Goal: Task Accomplishment & Management: Use online tool/utility

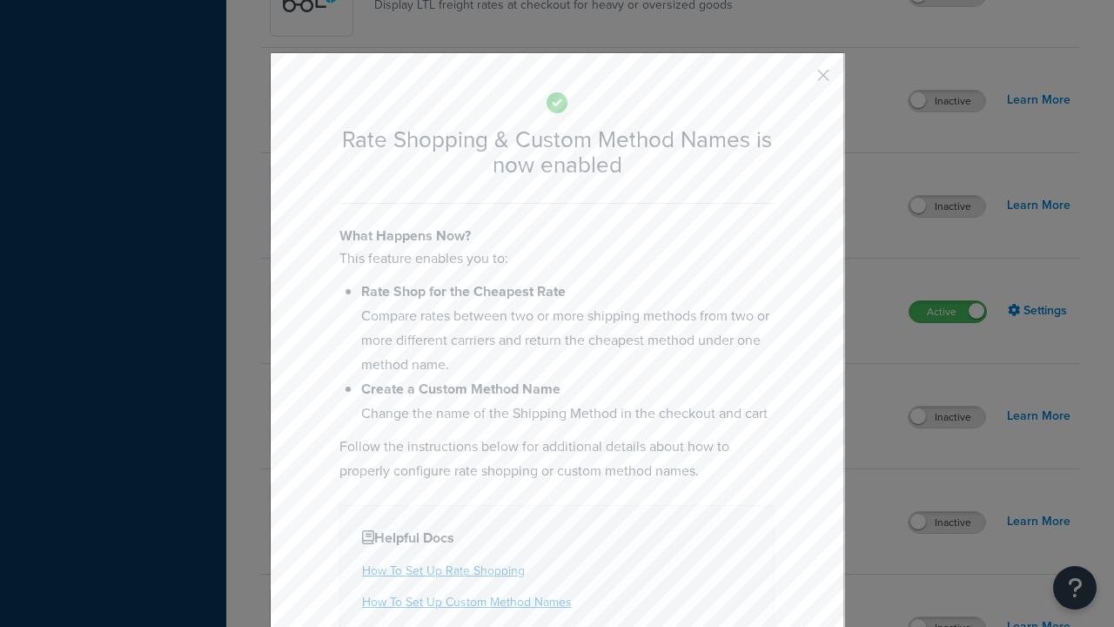
click at [797, 79] on button "button" at bounding box center [798, 81] width 4 height 4
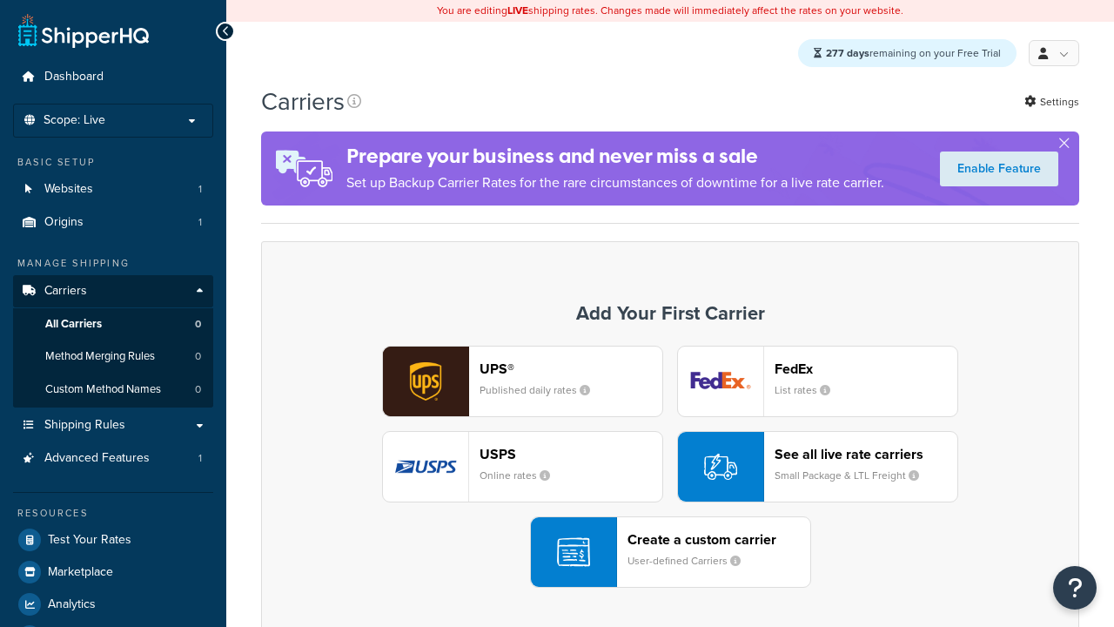
click at [670, 467] on div "UPS® Published daily rates FedEx List rates USPS Online rates See all live rate…" at bounding box center [670, 467] width 782 height 242
click at [817, 467] on div "See all live rate carriers Small Package & LTL Freight" at bounding box center [866, 467] width 183 height 42
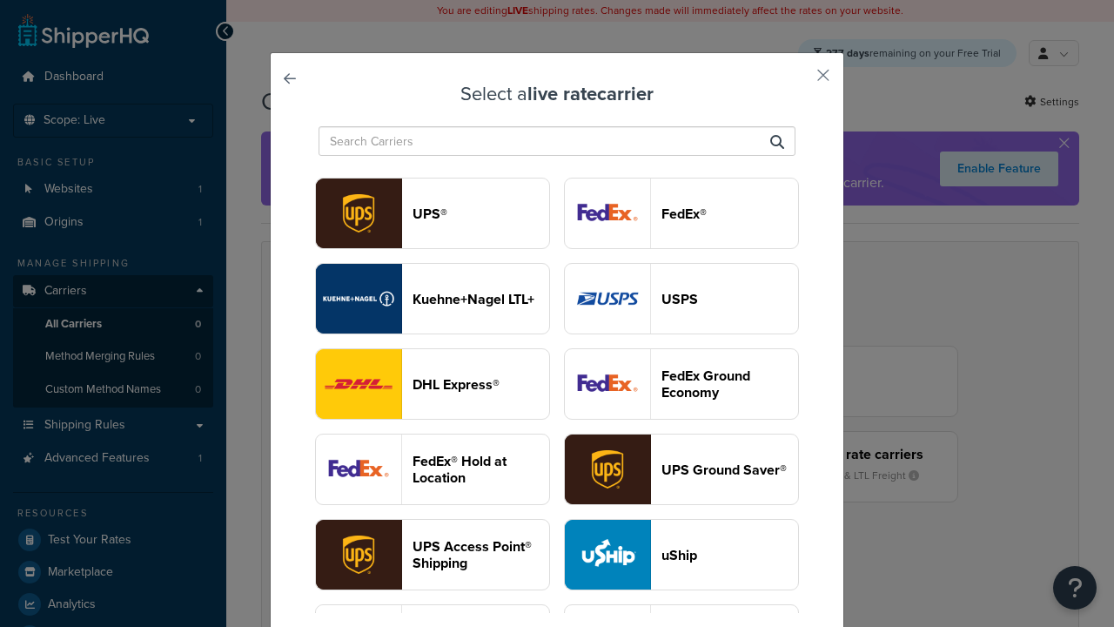
click at [682, 291] on header "USPS" at bounding box center [730, 299] width 137 height 17
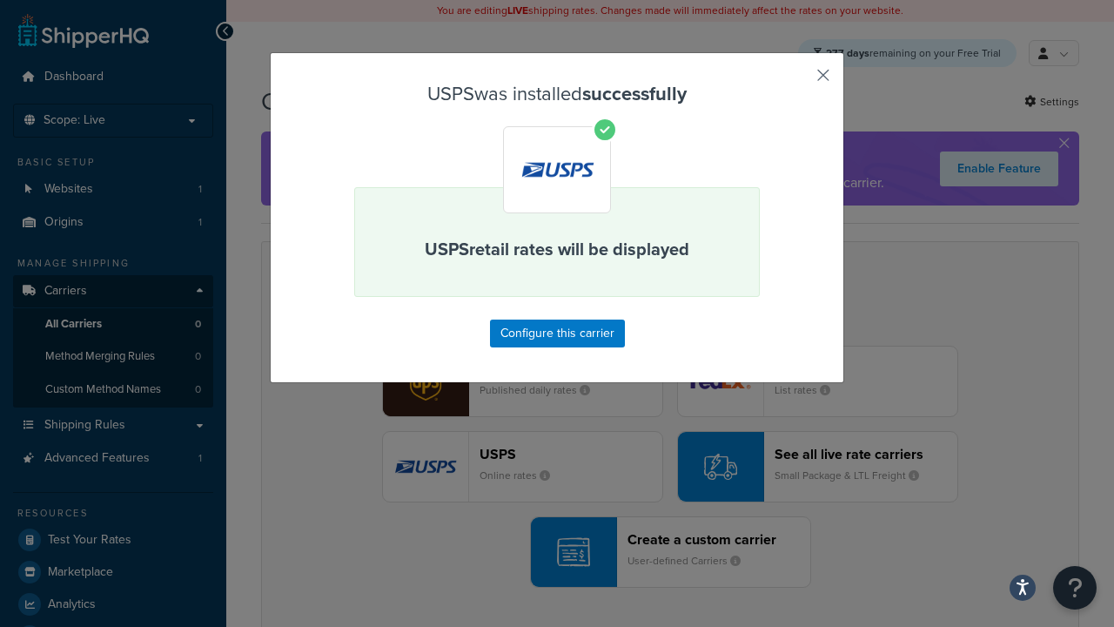
click at [797, 81] on button "button" at bounding box center [798, 81] width 4 height 4
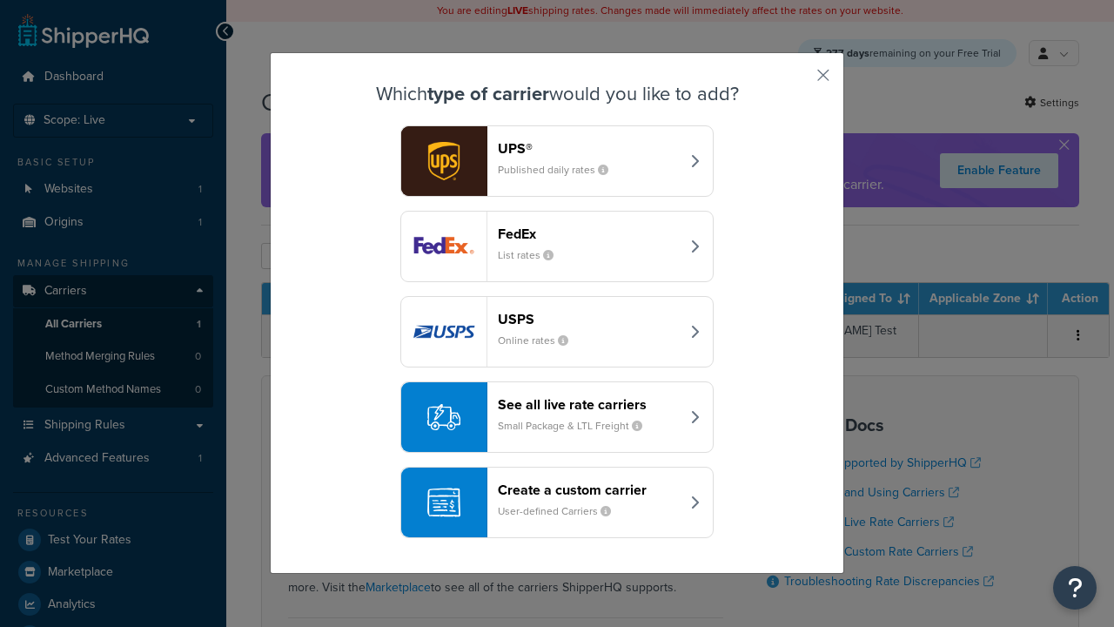
click at [557, 418] on div "See all live rate carriers Small Package & LTL Freight" at bounding box center [589, 417] width 182 height 42
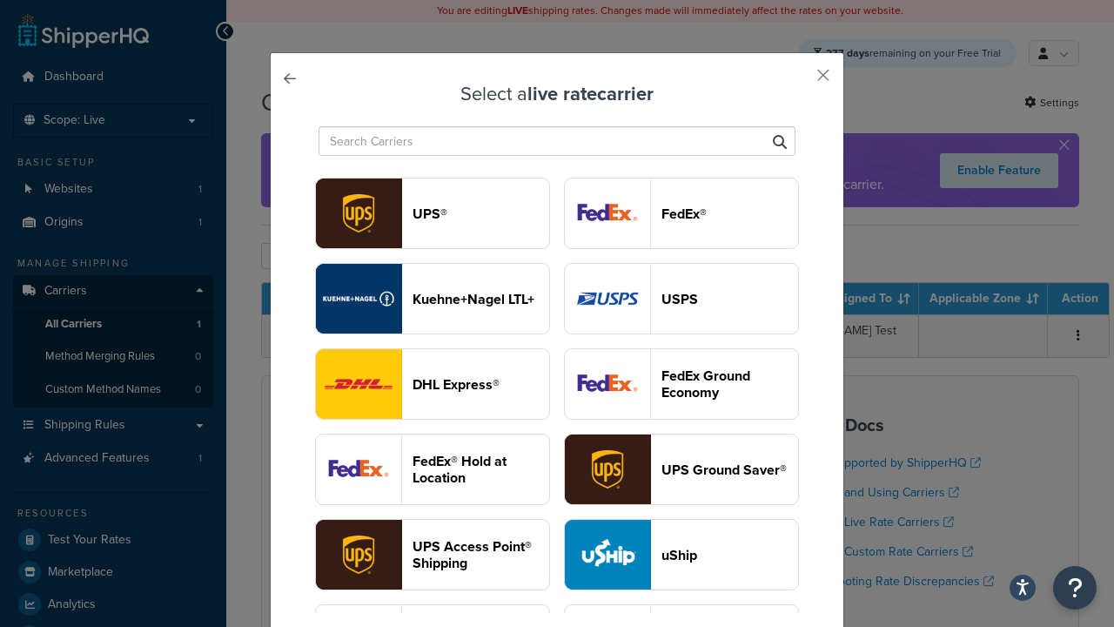
click at [682, 214] on header "FedEx®" at bounding box center [730, 213] width 137 height 17
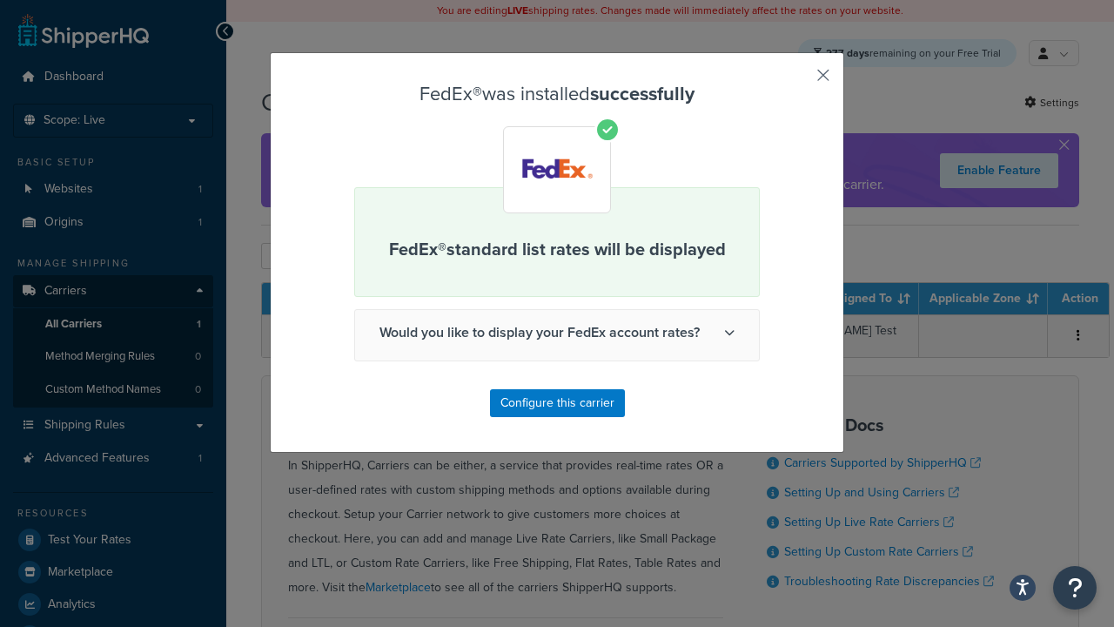
click at [797, 81] on button "button" at bounding box center [798, 81] width 4 height 4
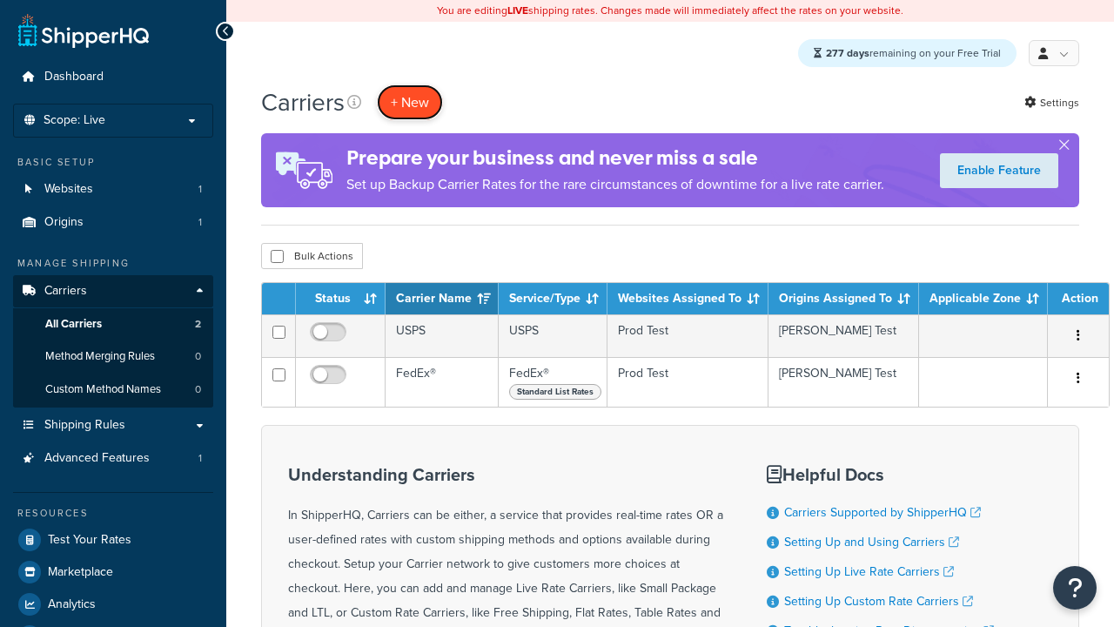
click at [410, 103] on button "+ New" at bounding box center [410, 102] width 66 height 36
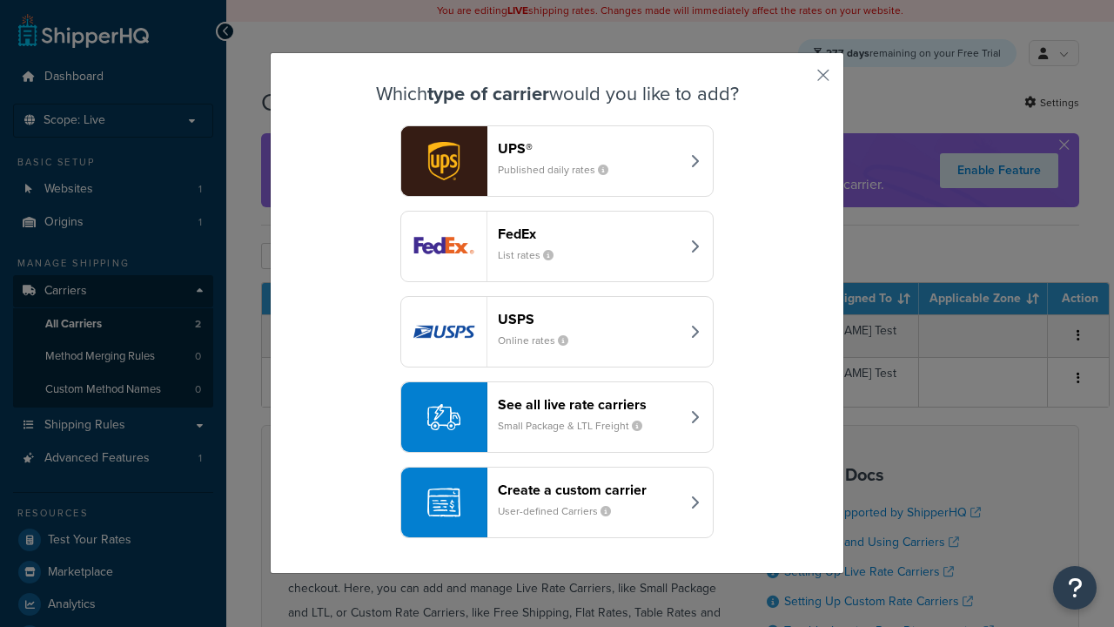
click at [557, 418] on div "See all live rate carriers Small Package & LTL Freight" at bounding box center [589, 417] width 182 height 42
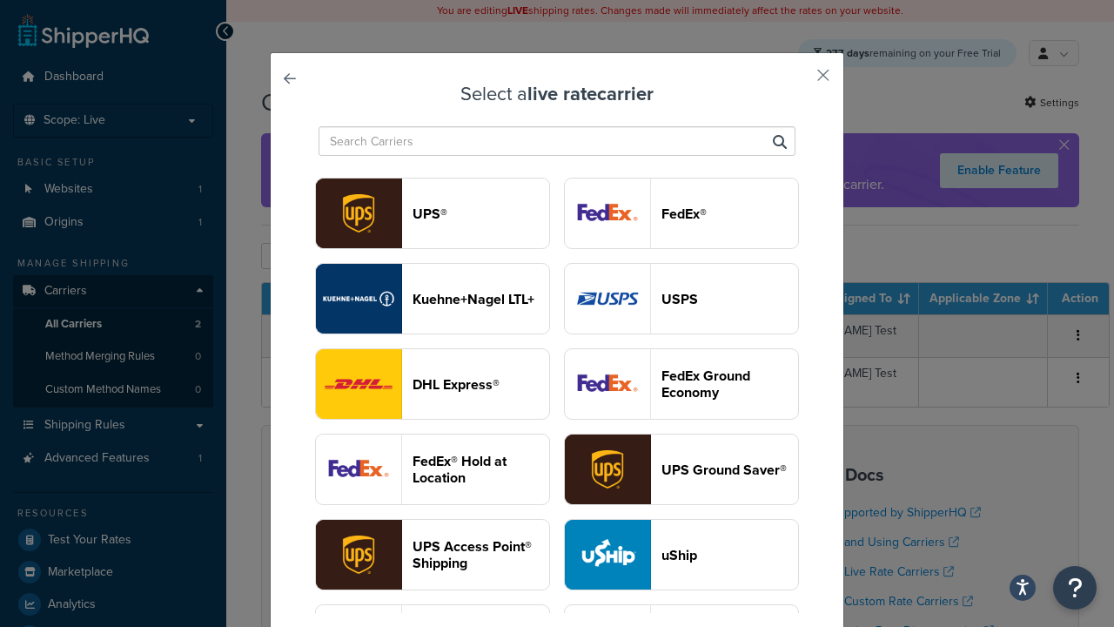
click at [433, 214] on header "UPS®" at bounding box center [481, 213] width 137 height 17
